Goal: Information Seeking & Learning: Check status

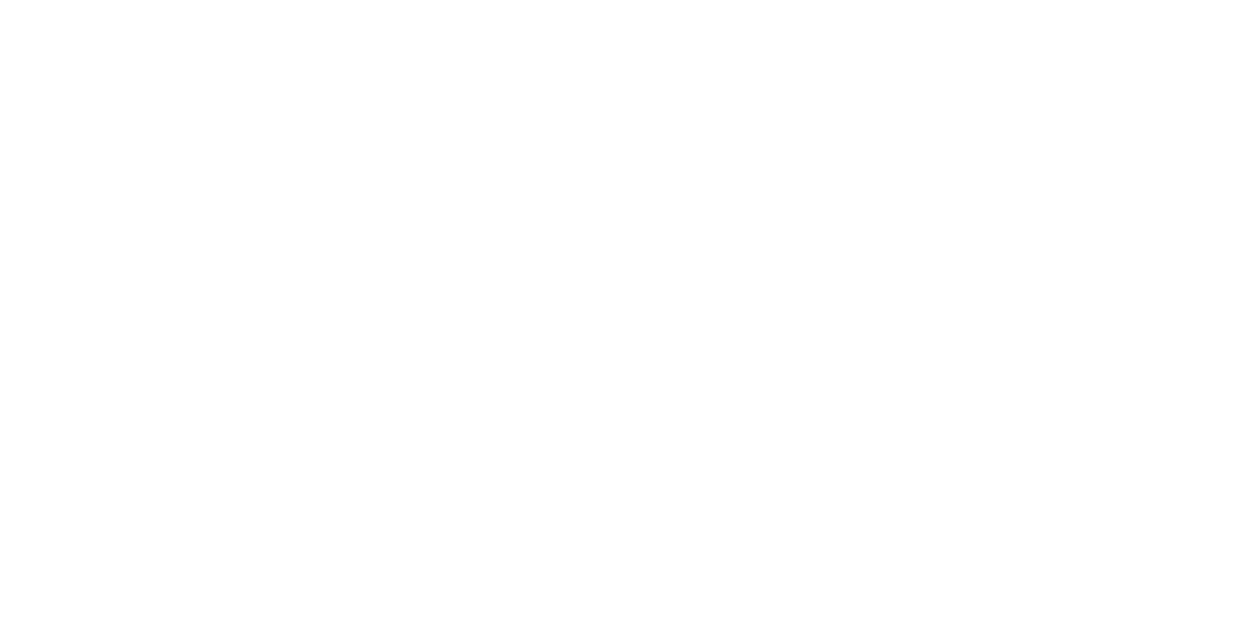
select select
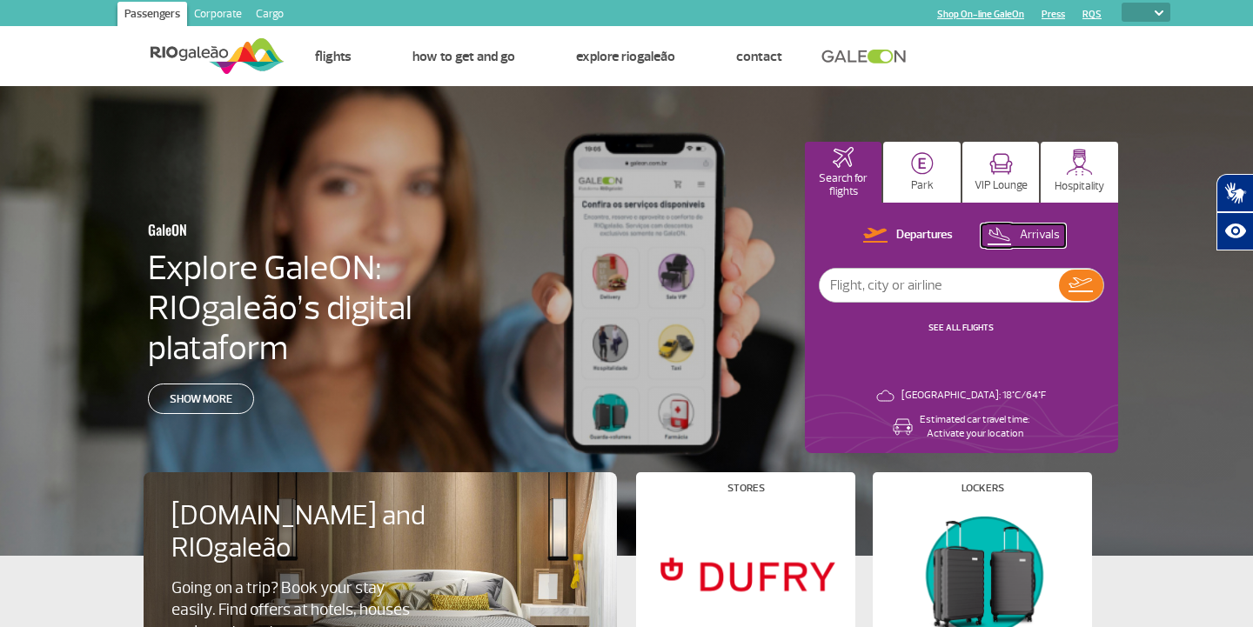
click at [1041, 238] on p "Arrivals" at bounding box center [1040, 235] width 40 height 17
click at [1075, 284] on img at bounding box center [1080, 285] width 25 height 24
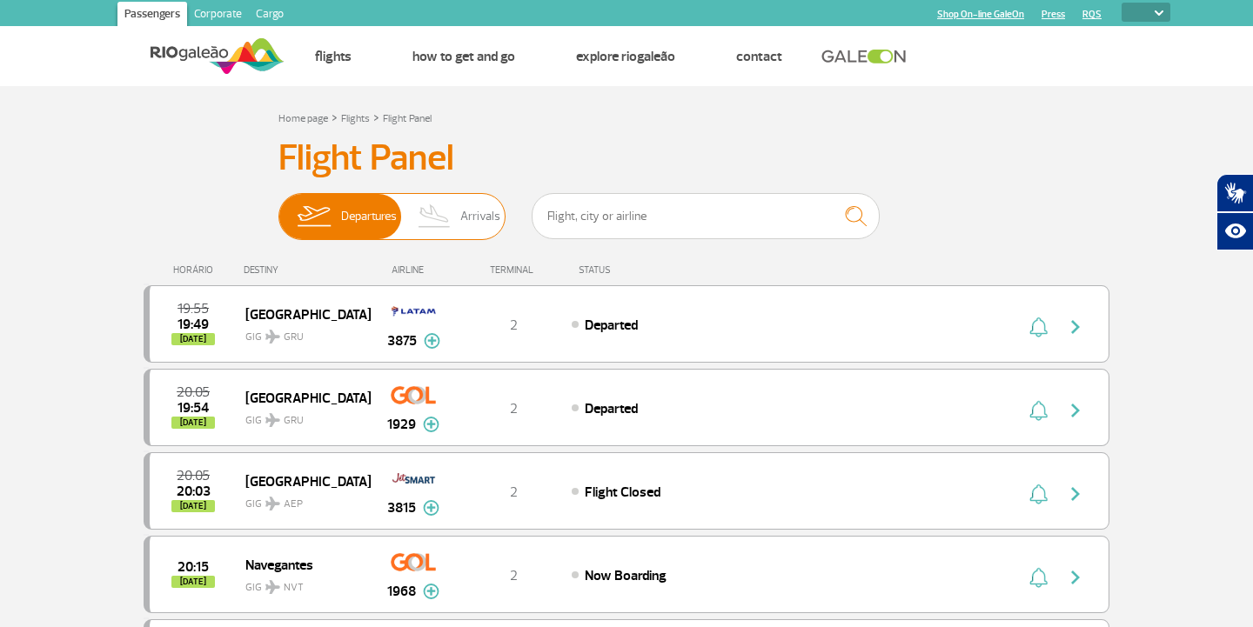
click at [475, 216] on span "Arrivals" at bounding box center [480, 216] width 40 height 45
click at [278, 208] on input "Departures Arrivals" at bounding box center [278, 208] width 0 height 0
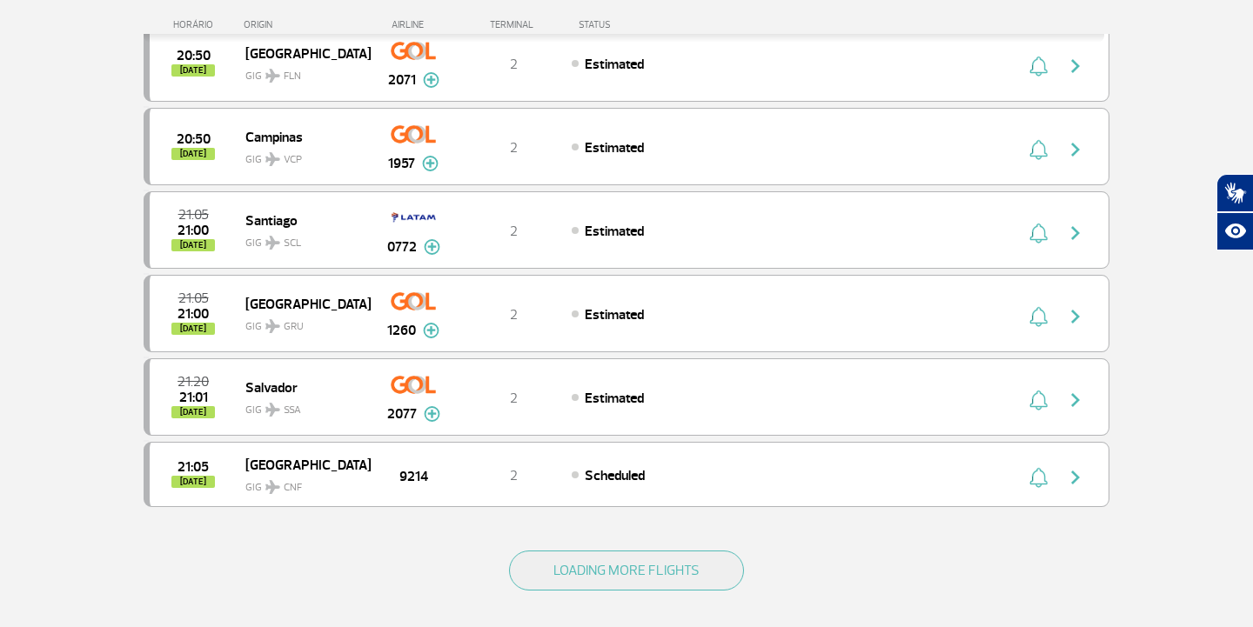
scroll to position [1449, 0]
